Goal: Book appointment/travel/reservation

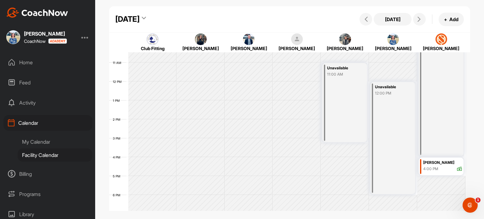
scroll to position [203, 0]
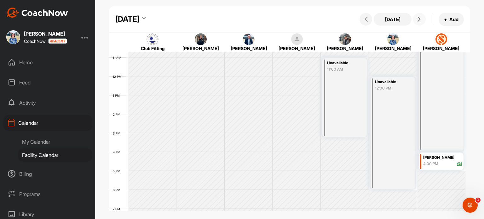
click at [420, 21] on icon at bounding box center [419, 19] width 5 height 5
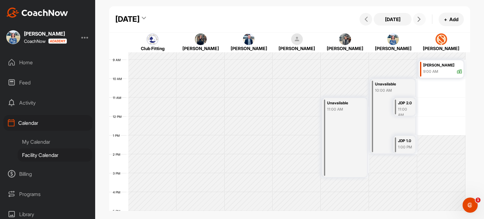
scroll to position [166, 0]
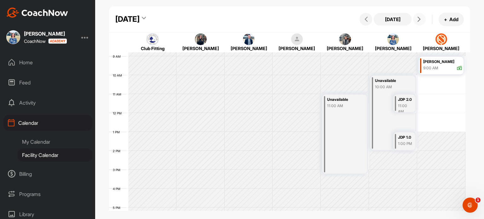
click at [424, 17] on button at bounding box center [419, 19] width 13 height 13
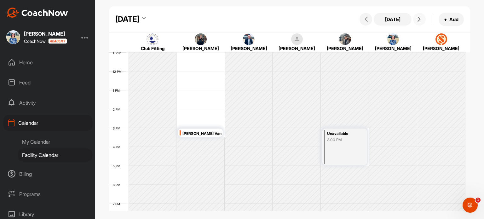
scroll to position [205, 0]
click at [417, 21] on icon at bounding box center [419, 19] width 5 height 5
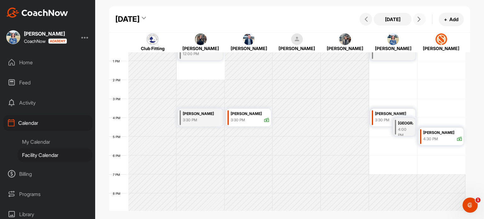
scroll to position [237, 0]
click at [453, 17] on button "+ Add" at bounding box center [451, 20] width 25 height 14
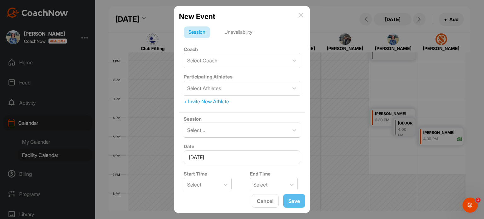
click at [250, 26] on div "Unavailability" at bounding box center [239, 32] width 38 height 12
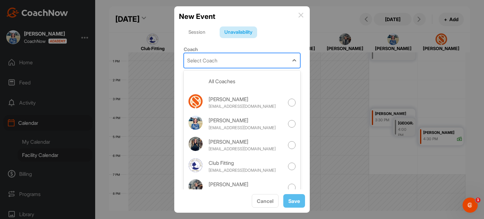
click at [218, 66] on div "Select Coach" at bounding box center [236, 60] width 105 height 14
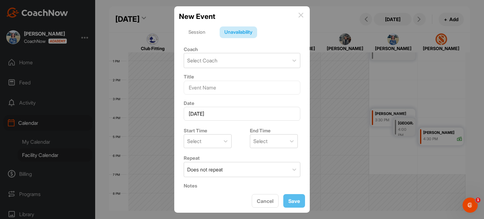
click at [296, 15] on div "New Event" at bounding box center [242, 16] width 126 height 11
click at [301, 12] on div "New Event" at bounding box center [242, 16] width 126 height 11
click at [300, 14] on img at bounding box center [300, 15] width 5 height 5
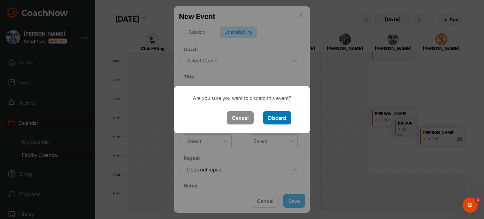
click at [290, 117] on button "Discard" at bounding box center [277, 118] width 28 height 14
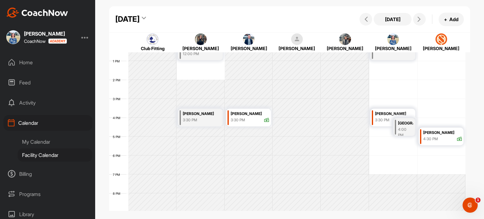
click at [50, 147] on div "My Calendar" at bounding box center [55, 141] width 75 height 13
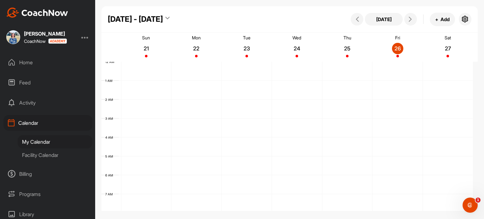
scroll to position [109, 0]
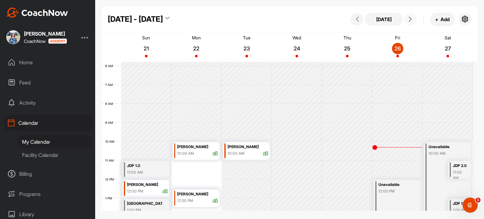
click at [408, 20] on icon at bounding box center [410, 19] width 5 height 5
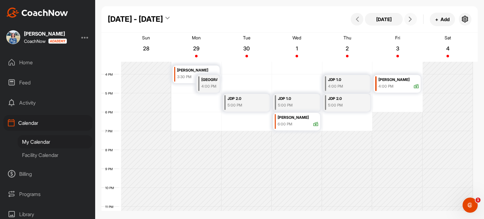
scroll to position [290, 0]
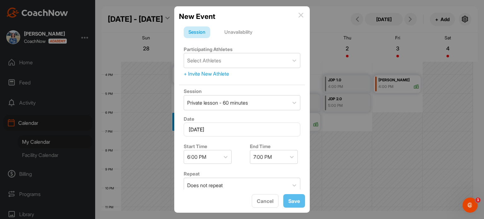
click at [248, 31] on div "Unavailability" at bounding box center [239, 32] width 38 height 12
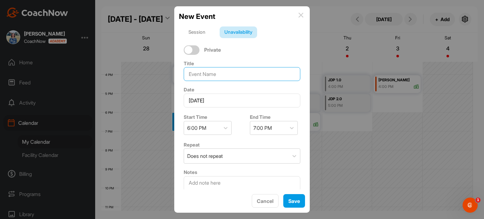
click at [226, 74] on input at bounding box center [242, 74] width 117 height 14
type input "JDP Playing"
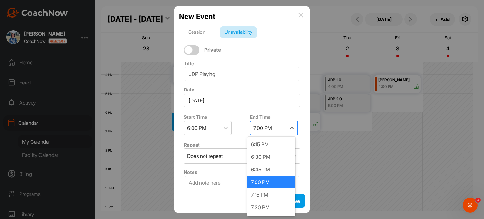
click at [267, 126] on div "7:00 PM" at bounding box center [262, 128] width 19 height 8
click at [262, 210] on div "7:30 PM" at bounding box center [271, 207] width 48 height 13
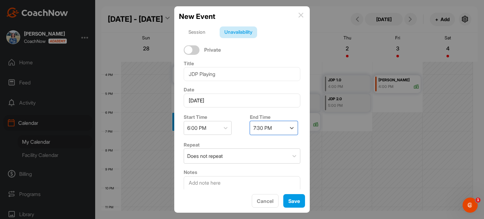
scroll to position [19, 0]
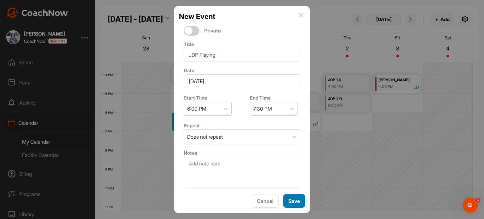
click at [294, 201] on span "Save" at bounding box center [294, 201] width 12 height 6
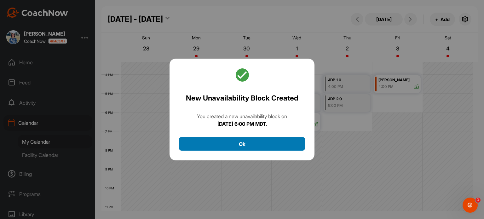
click at [276, 143] on button "Ok" at bounding box center [242, 144] width 126 height 14
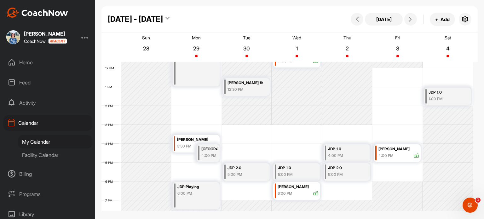
scroll to position [220, 0]
click at [439, 19] on button "+ Add" at bounding box center [442, 20] width 25 height 14
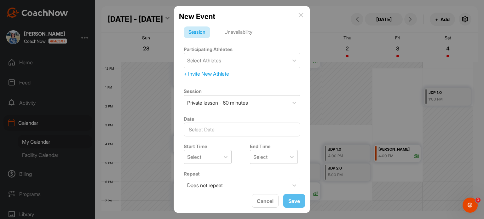
click at [235, 31] on div "Unavailability" at bounding box center [239, 32] width 38 height 12
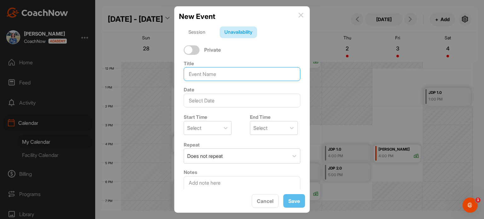
click at [197, 76] on input at bounding box center [242, 74] width 117 height 14
type input "JDP 1.0"
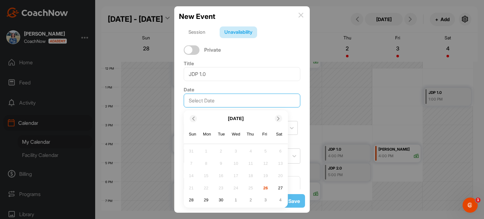
click at [218, 97] on input "text" at bounding box center [242, 101] width 117 height 14
click at [249, 200] on div "2" at bounding box center [250, 199] width 9 height 9
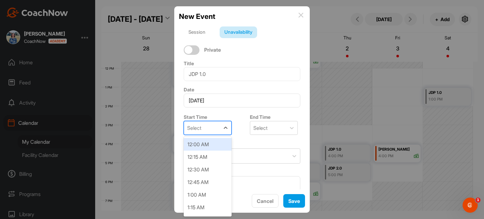
click at [220, 121] on div at bounding box center [225, 127] width 11 height 13
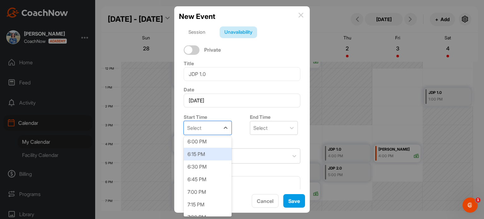
scroll to position [909, 0]
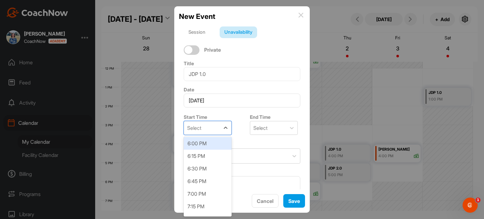
click at [214, 144] on div "6:00 PM" at bounding box center [208, 143] width 48 height 13
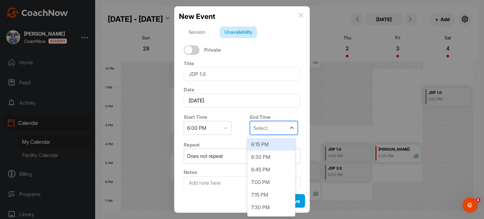
click at [264, 126] on div "Select" at bounding box center [260, 128] width 14 height 8
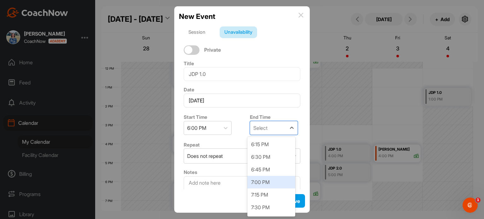
click at [250, 179] on div "7:00 PM" at bounding box center [271, 182] width 48 height 13
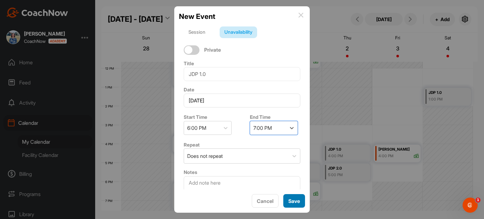
click at [290, 199] on span "Save" at bounding box center [294, 201] width 12 height 6
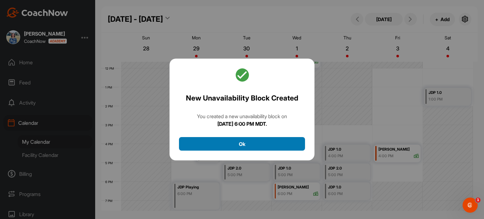
click at [284, 143] on button "Ok" at bounding box center [242, 144] width 126 height 14
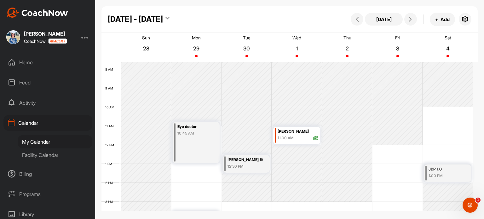
scroll to position [143, 0]
click at [446, 20] on button "+ Add" at bounding box center [442, 20] width 25 height 14
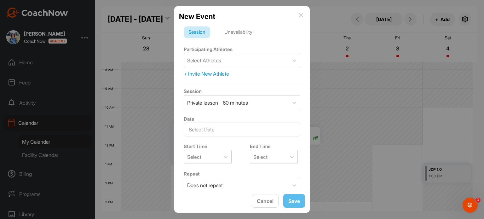
click at [250, 32] on div "Unavailability" at bounding box center [239, 32] width 38 height 12
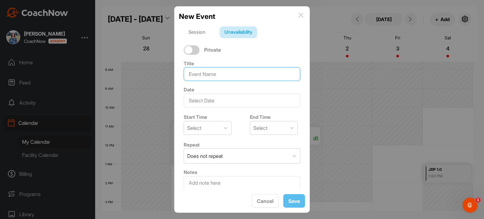
click at [220, 74] on input at bounding box center [242, 74] width 117 height 14
type input "JDP 2.0"
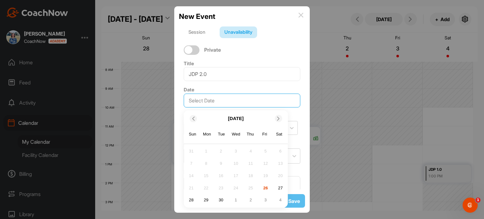
click at [212, 104] on input "text" at bounding box center [242, 101] width 117 height 14
click at [282, 201] on div "4" at bounding box center [280, 199] width 9 height 9
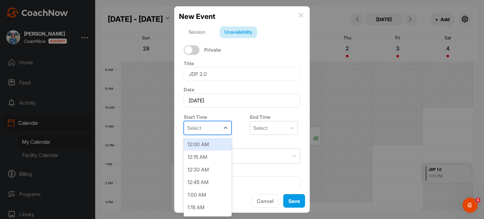
click at [205, 128] on div "Select" at bounding box center [202, 127] width 36 height 13
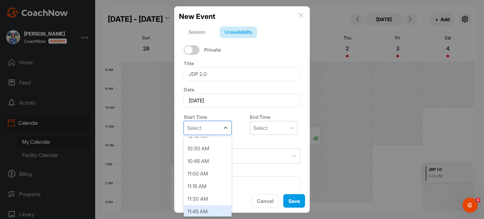
scroll to position [524, 0]
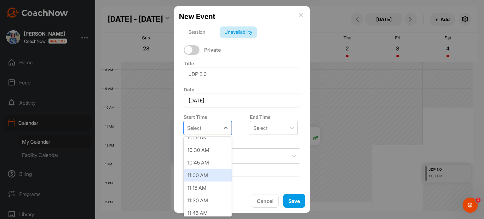
click at [220, 171] on div "11:00 AM" at bounding box center [208, 175] width 48 height 13
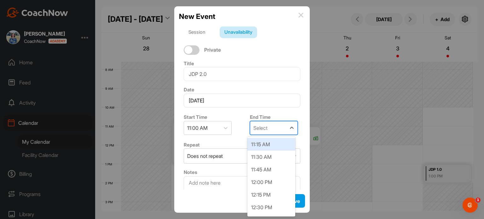
click at [282, 127] on div "Select" at bounding box center [268, 127] width 36 height 13
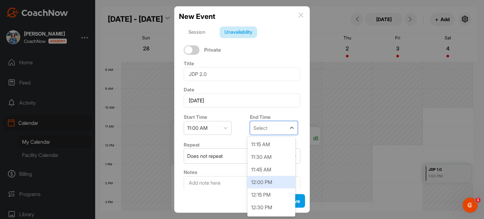
click at [266, 182] on div "12:00 PM" at bounding box center [271, 182] width 48 height 13
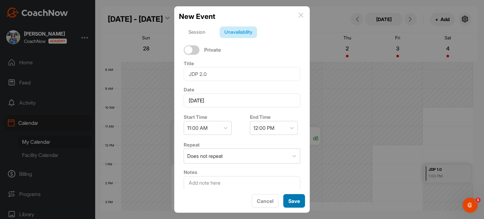
click at [292, 202] on span "Save" at bounding box center [294, 201] width 12 height 6
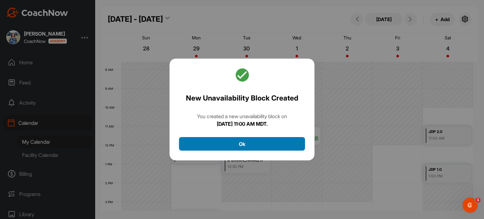
click at [284, 143] on button "Ok" at bounding box center [242, 144] width 126 height 14
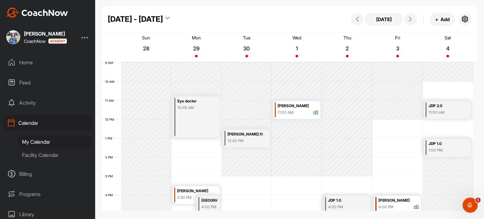
scroll to position [220, 0]
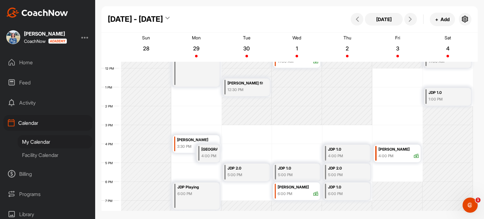
click at [50, 159] on div "Facility Calendar" at bounding box center [55, 154] width 75 height 13
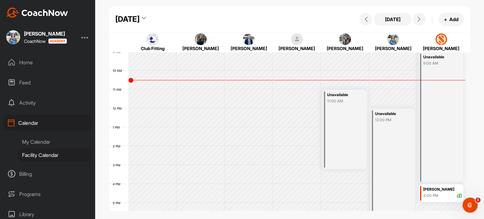
scroll to position [171, 0]
click at [424, 19] on button at bounding box center [419, 19] width 13 height 13
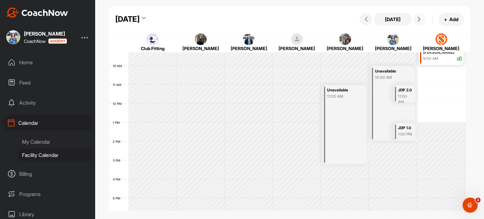
scroll to position [176, 0]
click at [419, 20] on icon at bounding box center [419, 19] width 5 height 5
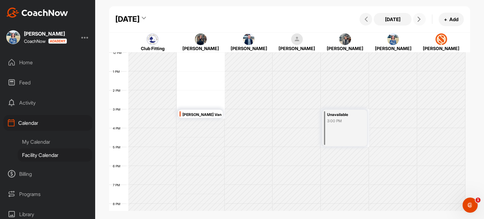
scroll to position [227, 0]
click at [419, 14] on button at bounding box center [419, 19] width 13 height 13
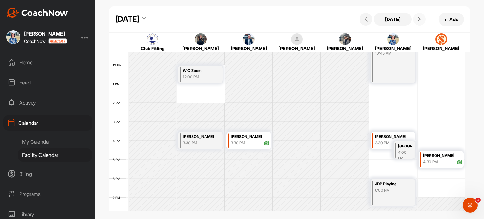
scroll to position [215, 0]
click at [422, 21] on span at bounding box center [420, 19] width 8 height 5
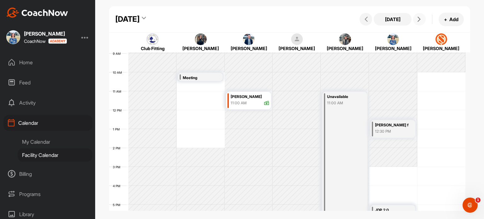
scroll to position [170, 0]
click at [424, 16] on button at bounding box center [419, 19] width 13 height 13
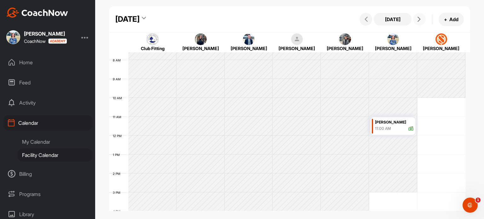
scroll to position [145, 0]
click at [419, 23] on button at bounding box center [419, 19] width 13 height 13
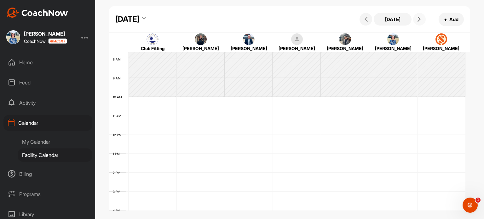
scroll to position [109, 0]
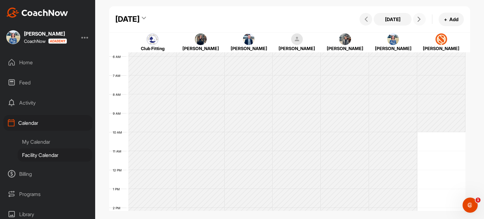
click at [419, 23] on button at bounding box center [419, 19] width 13 height 13
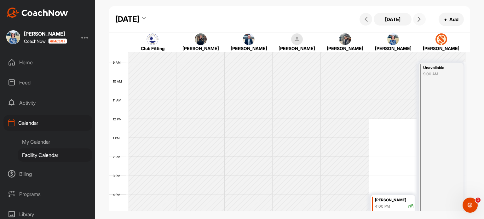
scroll to position [135, 0]
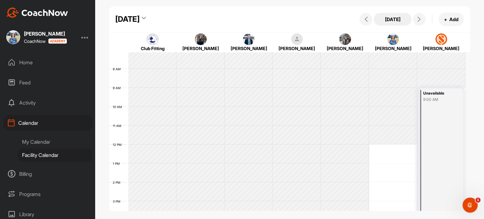
click at [383, 16] on button "[DATE]" at bounding box center [393, 19] width 38 height 13
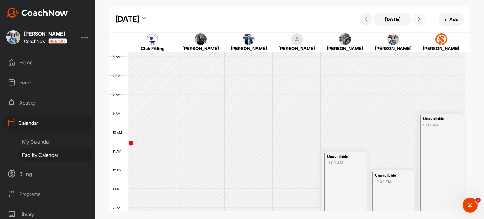
click at [419, 22] on button at bounding box center [419, 19] width 13 height 13
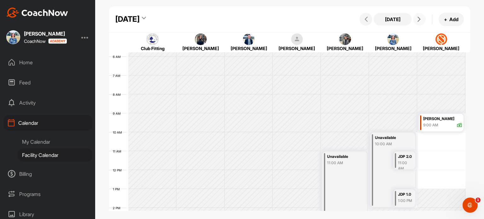
click at [419, 22] on button at bounding box center [419, 19] width 13 height 13
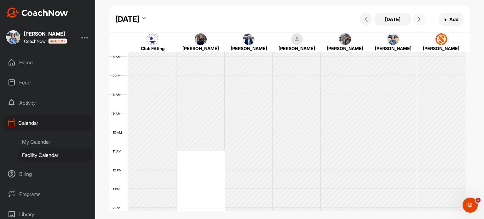
click at [419, 22] on button at bounding box center [419, 19] width 13 height 13
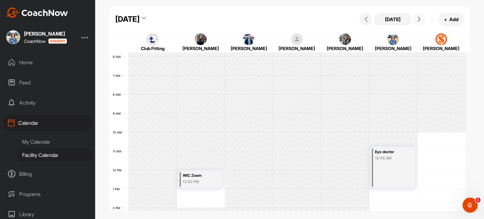
click at [419, 22] on button at bounding box center [419, 19] width 13 height 13
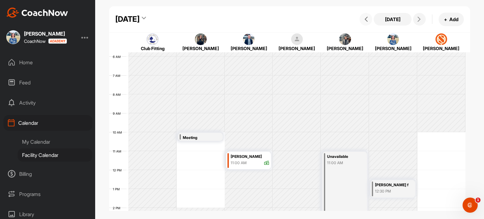
click at [370, 17] on button at bounding box center [366, 19] width 13 height 13
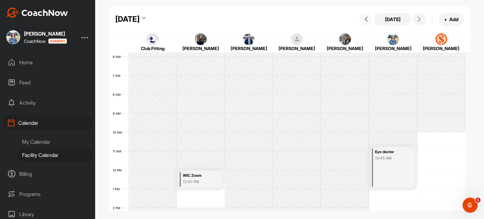
click at [392, 150] on div "Eye doctor" at bounding box center [391, 151] width 33 height 7
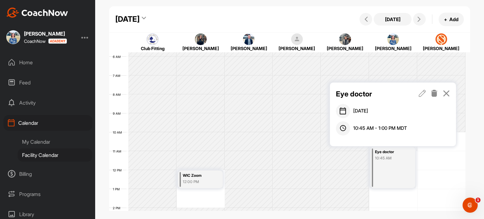
click at [450, 92] on icon at bounding box center [446, 93] width 7 height 7
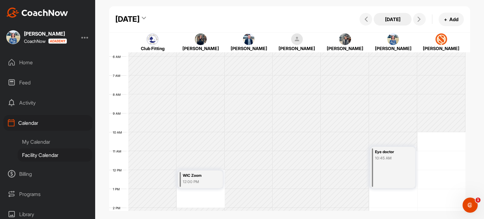
click at [396, 20] on button "[DATE]" at bounding box center [393, 19] width 38 height 13
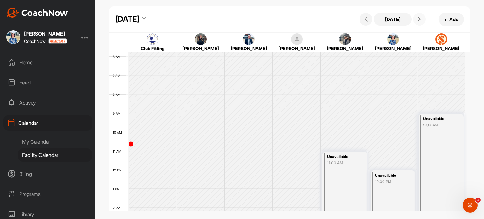
click at [424, 22] on button at bounding box center [419, 19] width 13 height 13
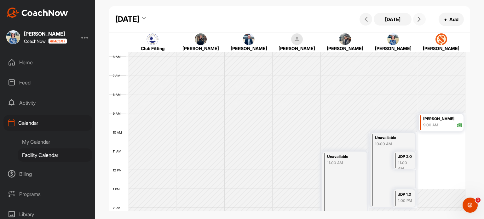
click at [424, 22] on button at bounding box center [419, 19] width 13 height 13
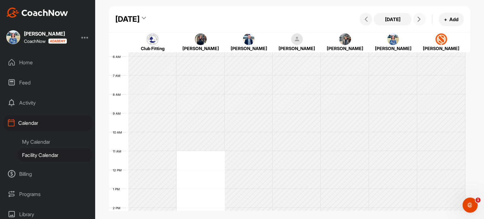
click at [424, 22] on button at bounding box center [419, 19] width 13 height 13
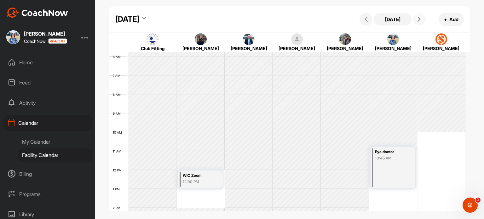
click at [424, 22] on button at bounding box center [419, 19] width 13 height 13
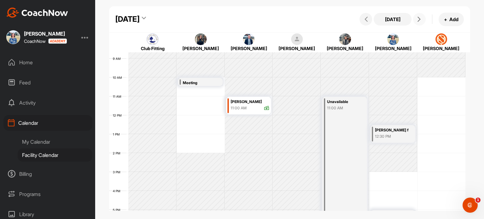
scroll to position [165, 0]
click at [418, 17] on icon at bounding box center [419, 19] width 5 height 5
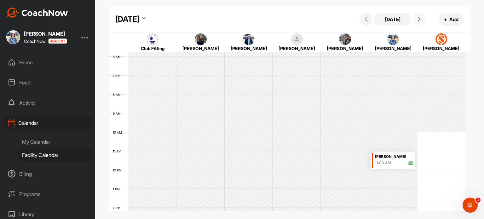
scroll to position [179, 0]
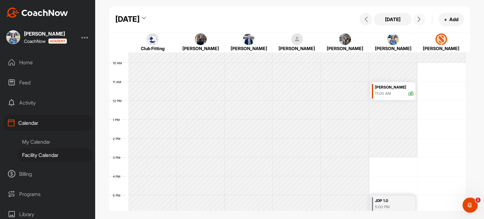
click at [420, 17] on icon at bounding box center [419, 19] width 5 height 5
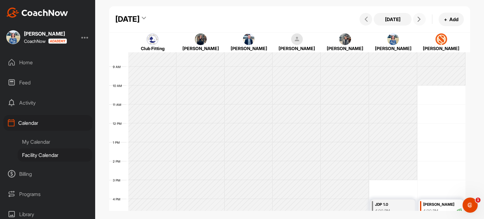
scroll to position [155, 0]
click at [417, 22] on button at bounding box center [419, 19] width 13 height 13
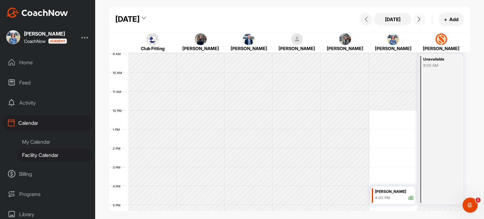
scroll to position [170, 0]
